Goal: Information Seeking & Learning: Learn about a topic

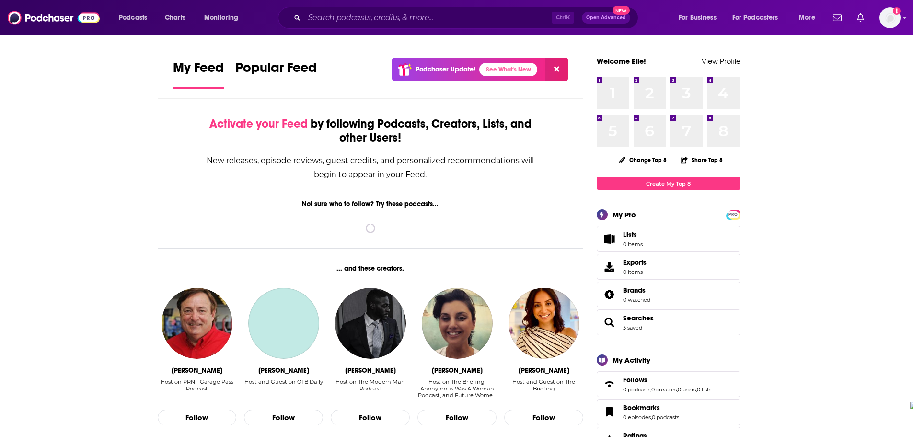
click at [397, 27] on div "Ctrl K Open Advanced New" at bounding box center [458, 18] width 360 height 22
click at [397, 24] on input "Search podcasts, credits, & more..." at bounding box center [427, 17] width 247 height 15
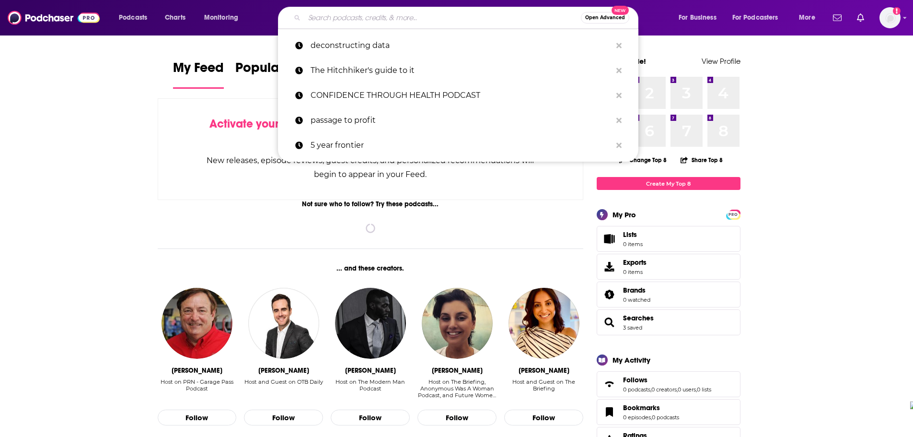
paste input "Bricks and Banks Podcast"
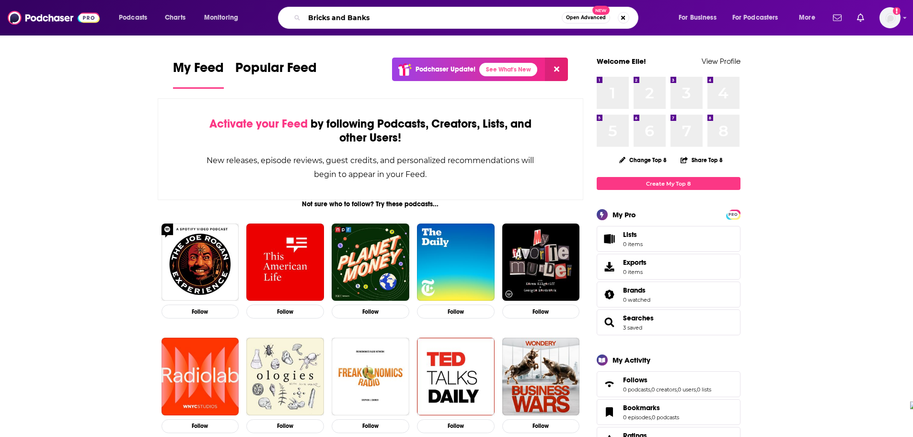
type input "Bricks and Banks"
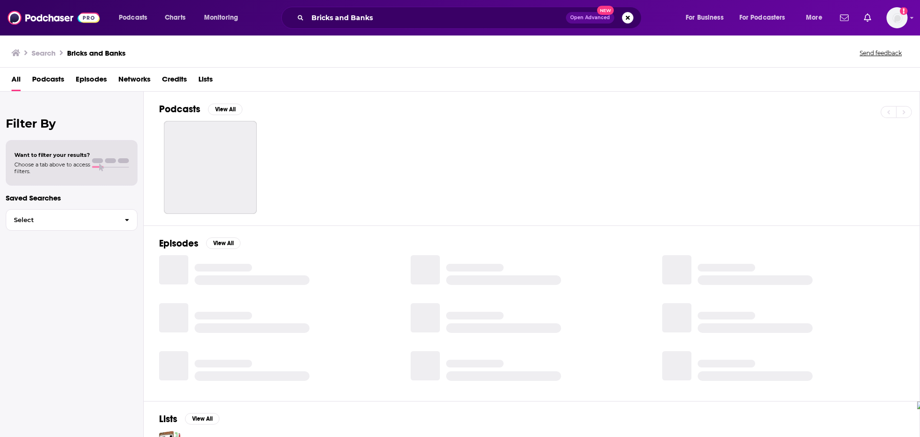
click at [49, 81] on span "Podcasts" at bounding box center [48, 81] width 32 height 20
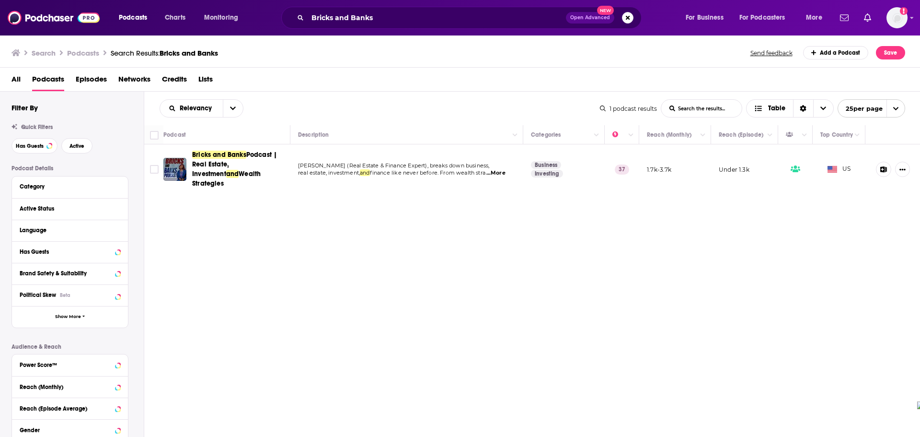
click at [243, 171] on span "Wealth Strategies" at bounding box center [226, 179] width 69 height 18
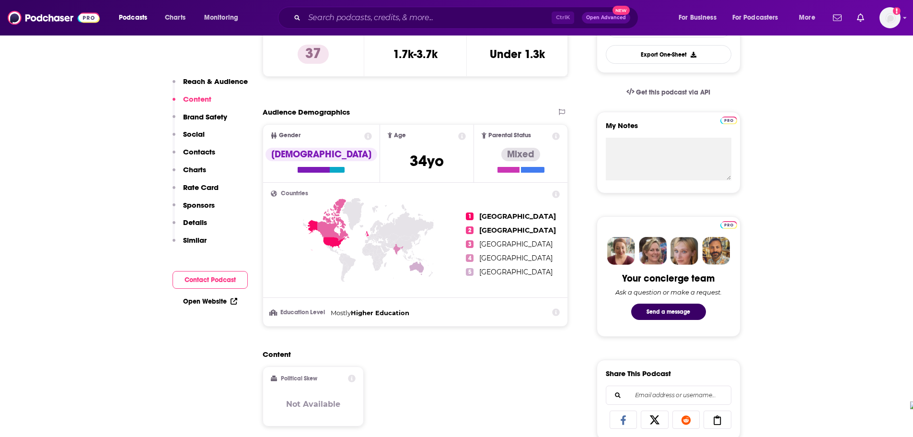
scroll to position [192, 0]
